Goal: Task Accomplishment & Management: Manage account settings

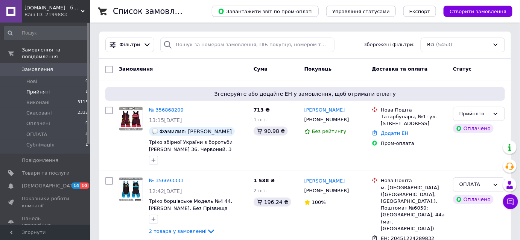
click at [61, 87] on li "Прийняті 1" at bounding box center [46, 92] width 92 height 11
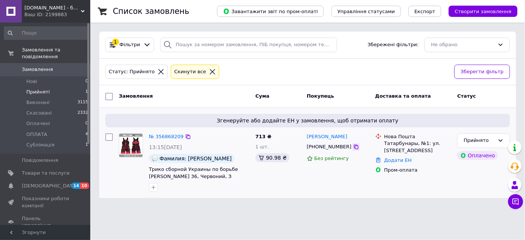
click at [353, 147] on icon at bounding box center [356, 147] width 6 height 6
click at [300, 186] on div "713 ₴ 1 шт. 90.98 ₴" at bounding box center [278, 162] width 52 height 65
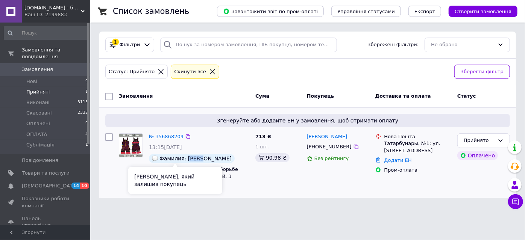
drag, startPoint x: 198, startPoint y: 158, endPoint x: 185, endPoint y: 158, distance: 13.5
click at [185, 158] on span "Фамилия: [PERSON_NAME]" at bounding box center [195, 159] width 72 height 6
copy span "Dimov"
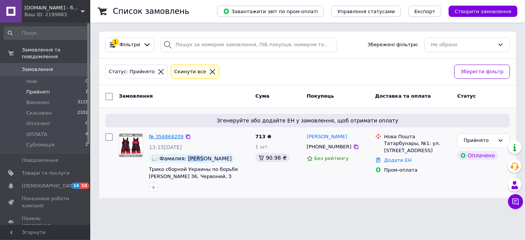
click at [174, 137] on link "№ 356868209" at bounding box center [166, 137] width 35 height 6
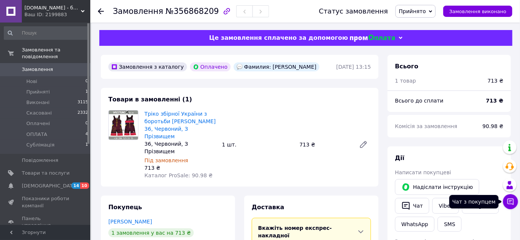
click at [510, 201] on icon at bounding box center [510, 202] width 8 height 8
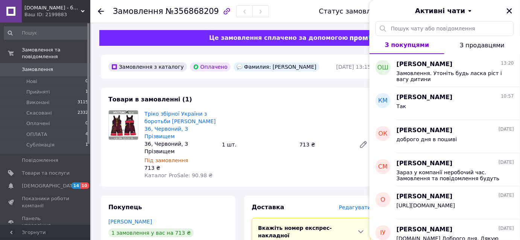
click at [508, 11] on icon "Закрити" at bounding box center [509, 11] width 7 height 7
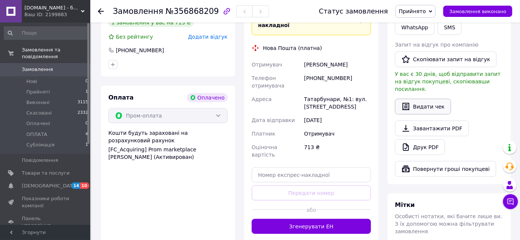
scroll to position [171, 0]
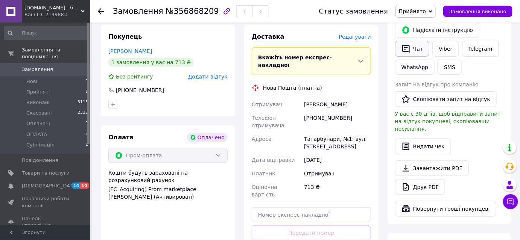
click at [417, 51] on button "Чат" at bounding box center [412, 49] width 34 height 16
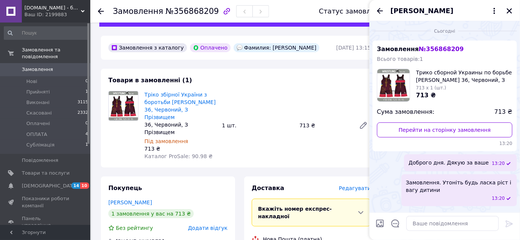
scroll to position [0, 0]
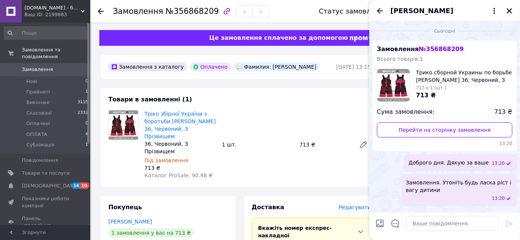
click at [269, 69] on div "Фамилия: [PERSON_NAME]" at bounding box center [276, 66] width 86 height 9
drag, startPoint x: 270, startPoint y: 69, endPoint x: 256, endPoint y: 65, distance: 14.0
click at [256, 65] on div "Фамилия: [PERSON_NAME]" at bounding box center [276, 66] width 86 height 9
copy div "Dimov"
click at [379, 222] on input "Завантажити файли" at bounding box center [379, 223] width 9 height 9
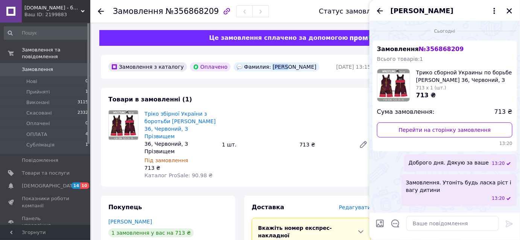
type input "C:\fakepath\Dimov.JPG"
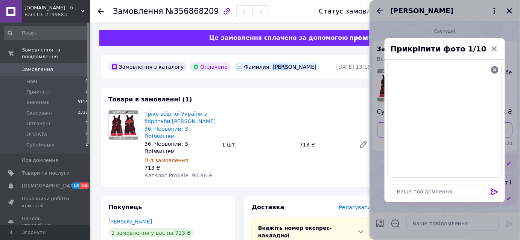
click at [491, 190] on icon at bounding box center [494, 192] width 9 height 9
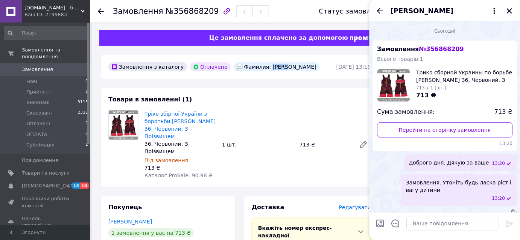
scroll to position [112, 0]
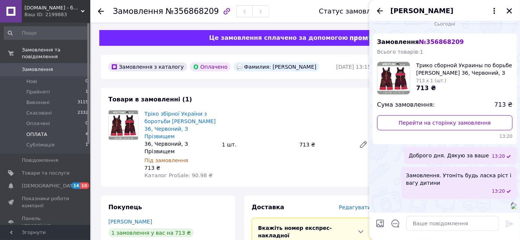
click at [61, 129] on li "ОПЛАТА 4" at bounding box center [46, 134] width 92 height 11
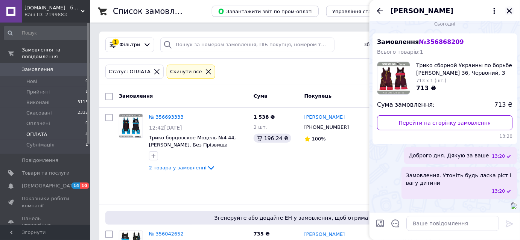
click at [509, 11] on icon "Закрити" at bounding box center [508, 10] width 5 height 5
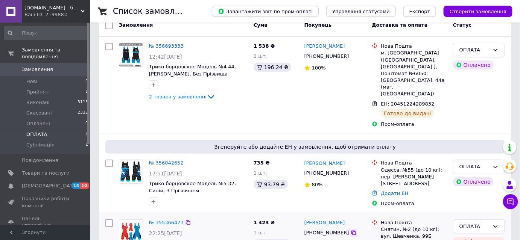
scroll to position [68, 0]
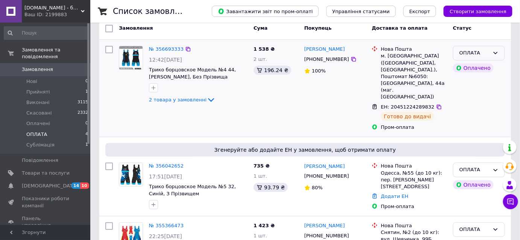
click at [482, 49] on div "ОПЛАТА" at bounding box center [474, 53] width 30 height 8
click at [466, 79] on li "Виконано" at bounding box center [478, 83] width 51 height 14
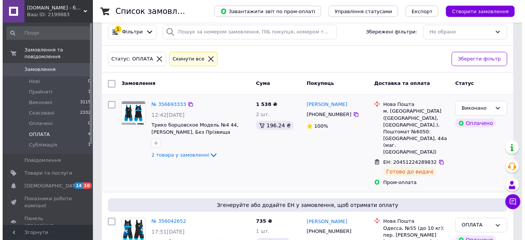
scroll to position [0, 0]
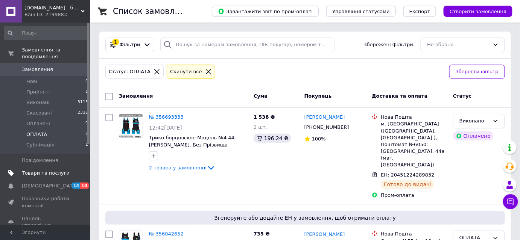
click at [44, 170] on link "Товари та послуги" at bounding box center [46, 173] width 92 height 13
